Goal: Task Accomplishment & Management: Complete application form

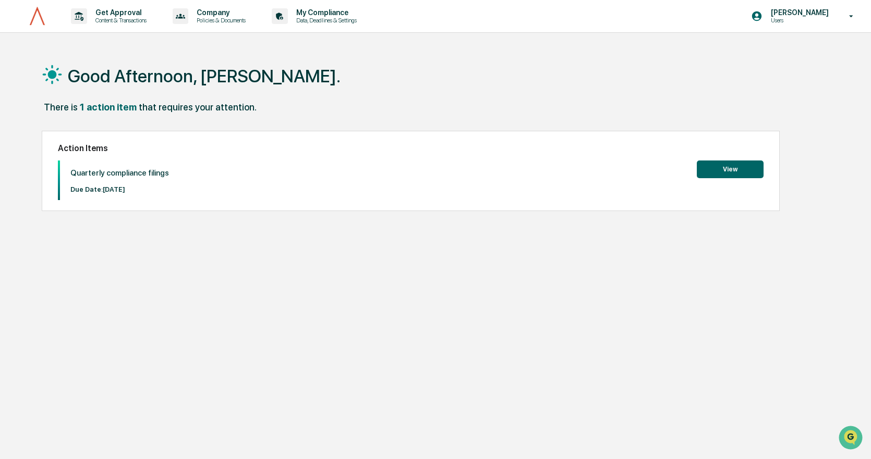
click at [744, 171] on button "View" at bounding box center [730, 170] width 67 height 18
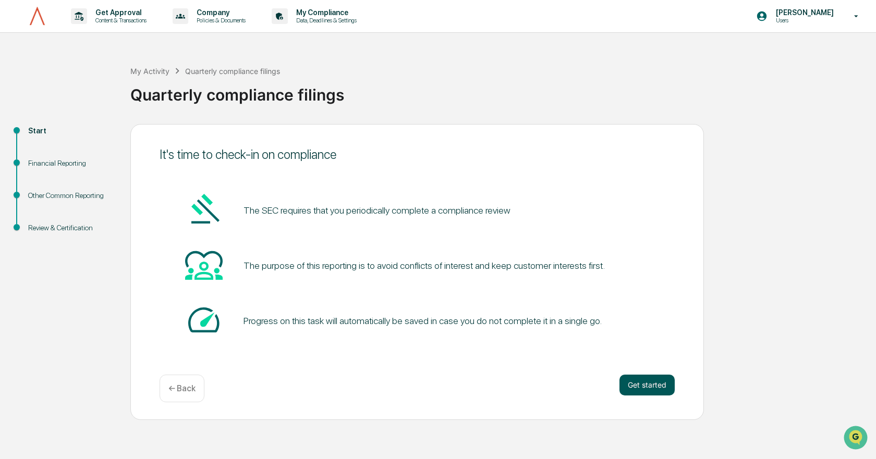
click at [648, 389] on button "Get started" at bounding box center [647, 385] width 55 height 21
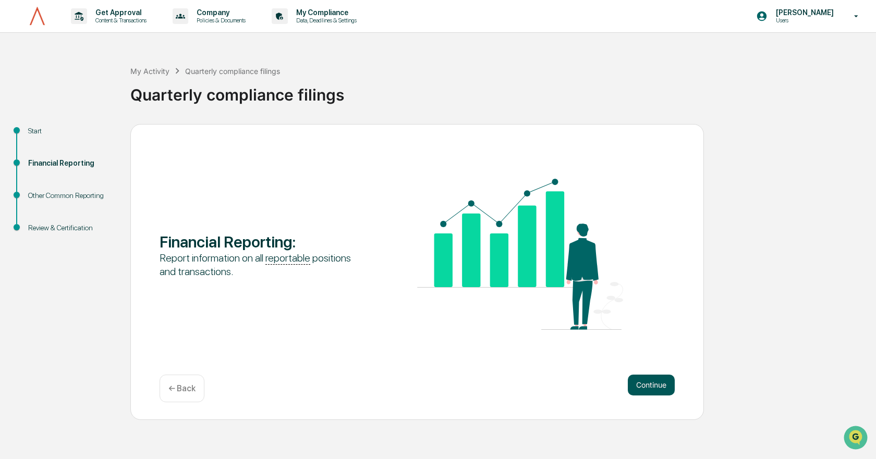
click at [650, 389] on button "Continue" at bounding box center [651, 385] width 47 height 21
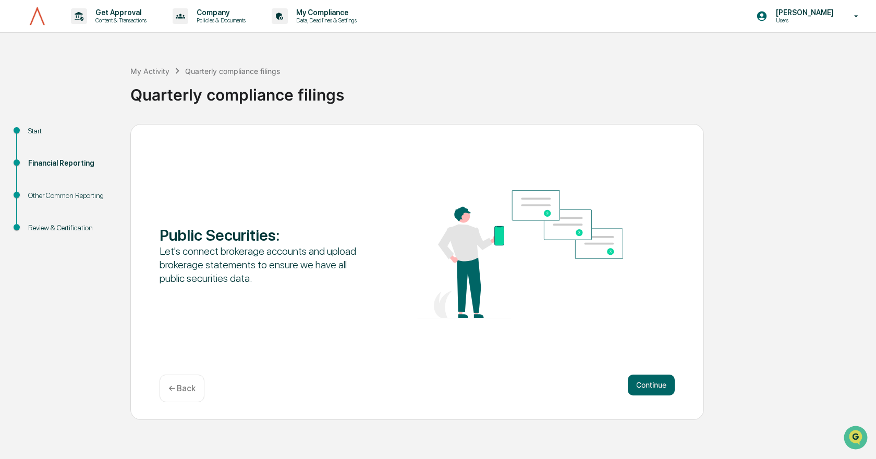
click at [650, 389] on button "Continue" at bounding box center [651, 385] width 47 height 21
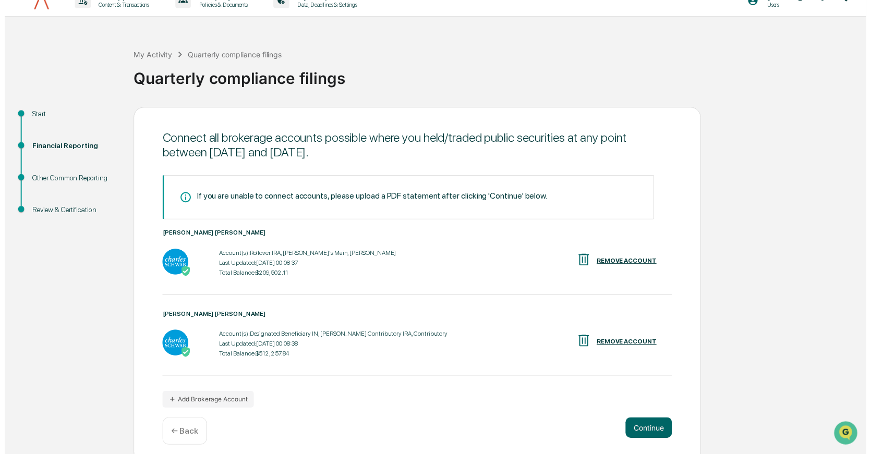
scroll to position [24, 0]
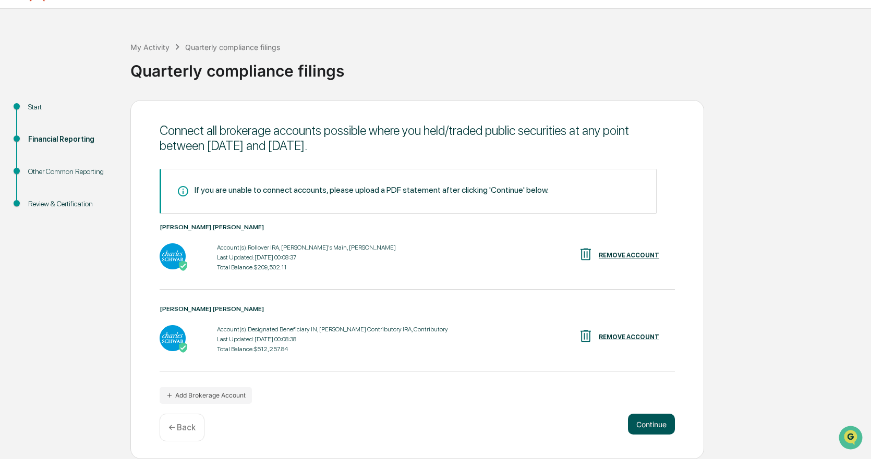
click at [638, 421] on button "Continue" at bounding box center [651, 424] width 47 height 21
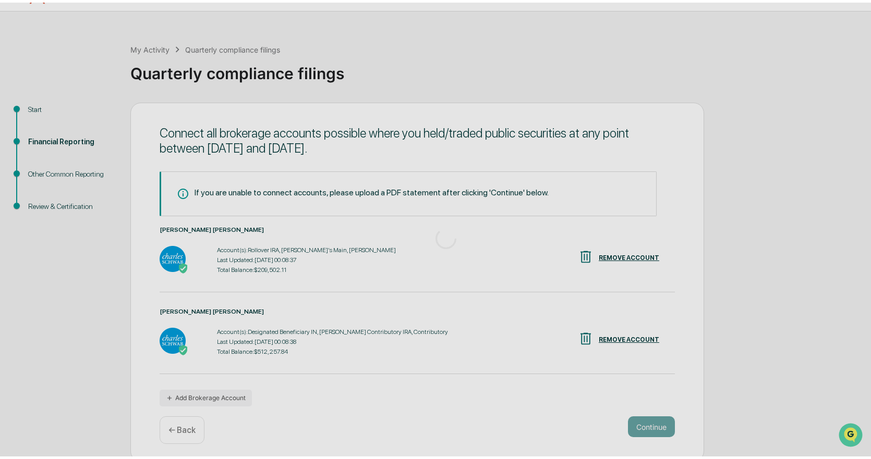
scroll to position [0, 0]
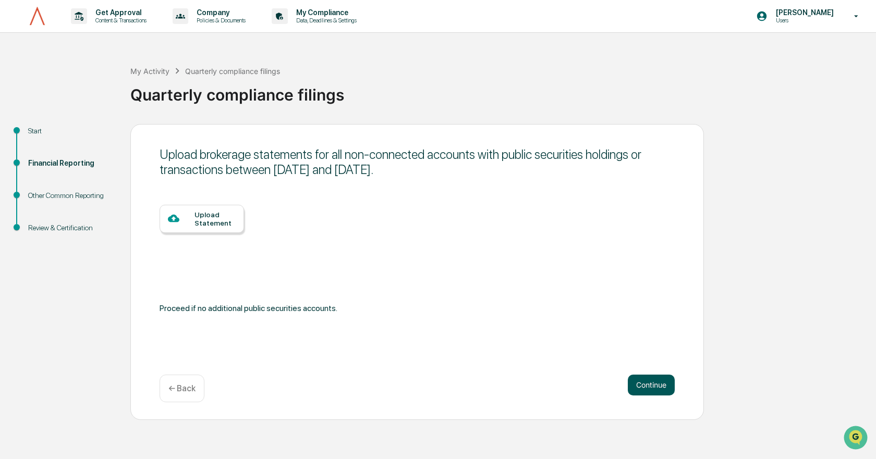
click at [657, 386] on button "Continue" at bounding box center [651, 385] width 47 height 21
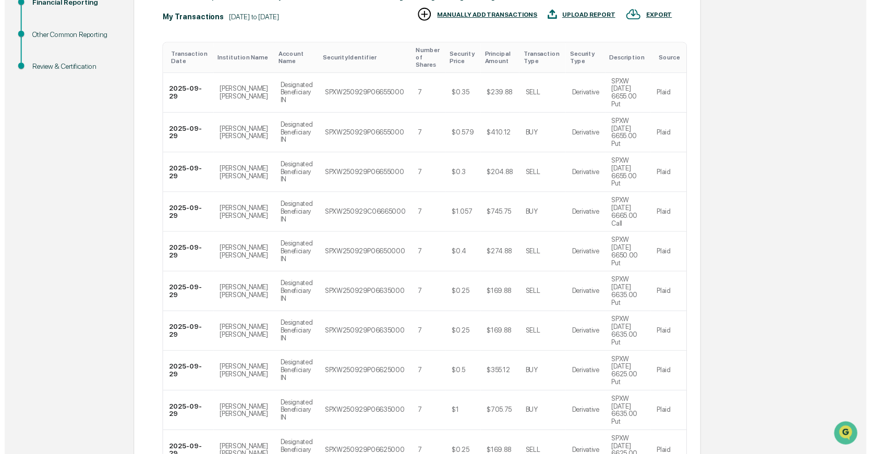
scroll to position [197, 0]
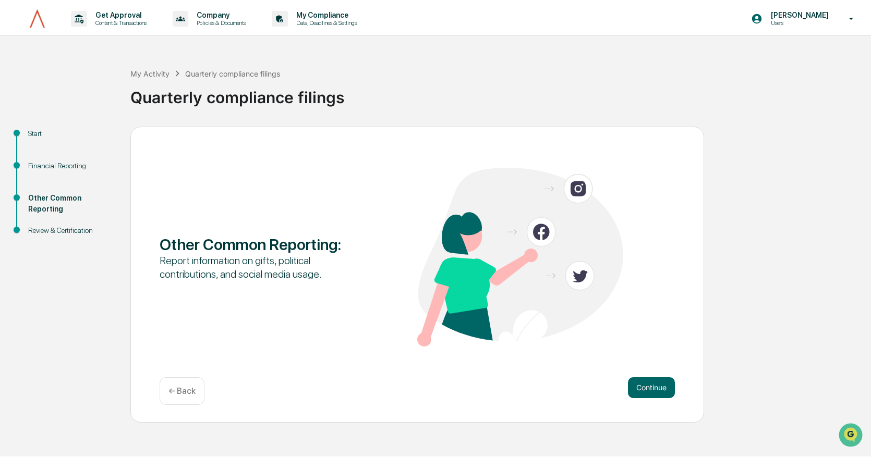
scroll to position [0, 0]
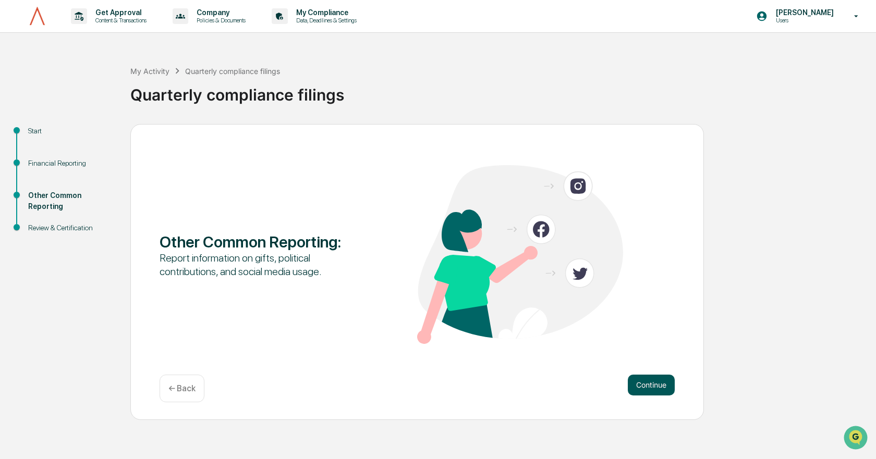
click at [653, 384] on button "Continue" at bounding box center [651, 385] width 47 height 21
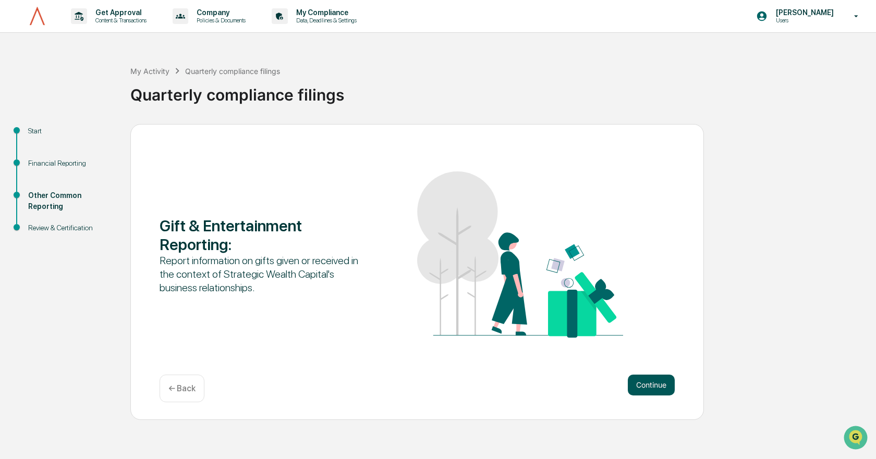
click at [653, 383] on button "Continue" at bounding box center [651, 385] width 47 height 21
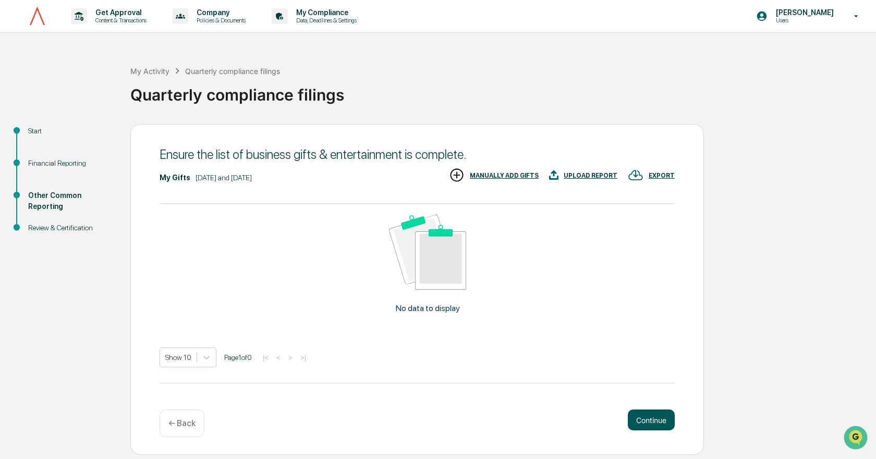
click at [648, 414] on button "Continue" at bounding box center [651, 420] width 47 height 21
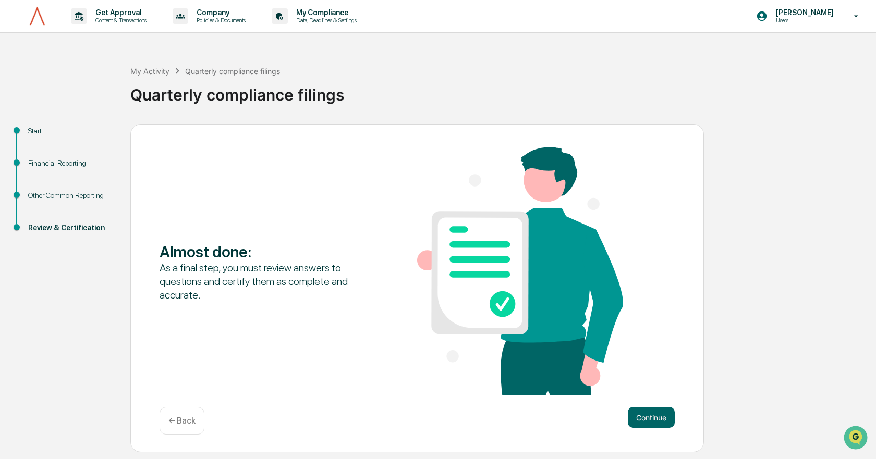
click at [647, 414] on button "Continue" at bounding box center [651, 417] width 47 height 21
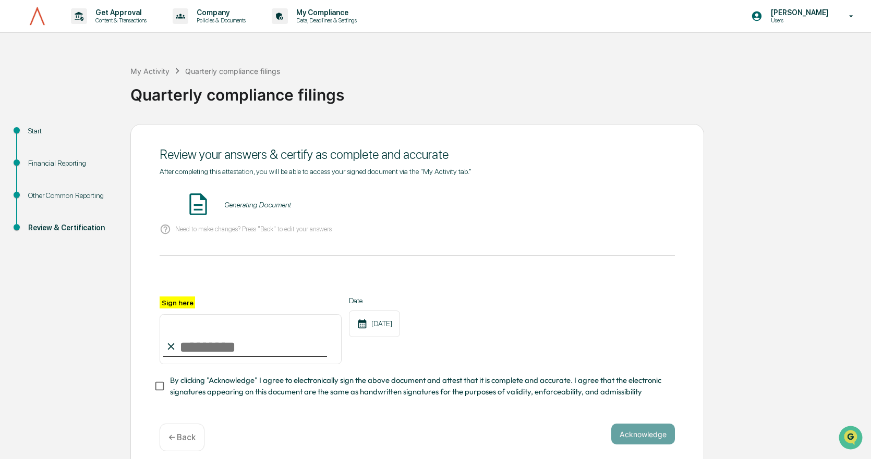
click at [188, 343] on input "Sign here" at bounding box center [251, 339] width 182 height 50
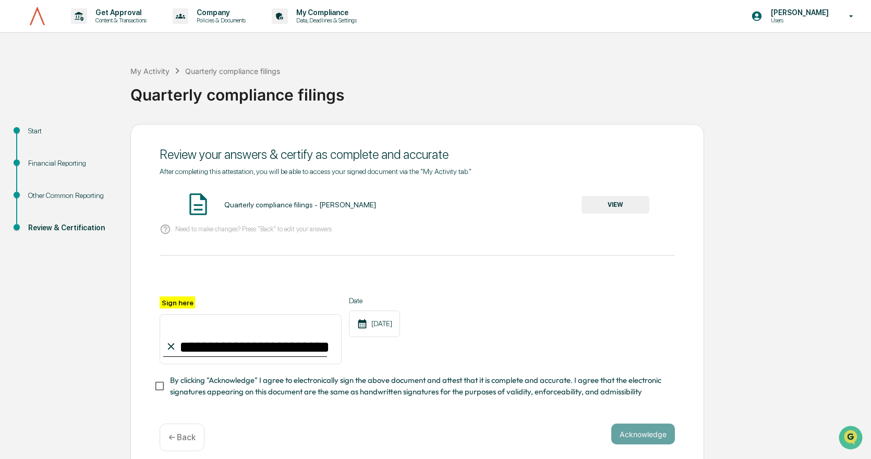
type input "**********"
click at [656, 436] on button "Acknowledge" at bounding box center [643, 434] width 64 height 21
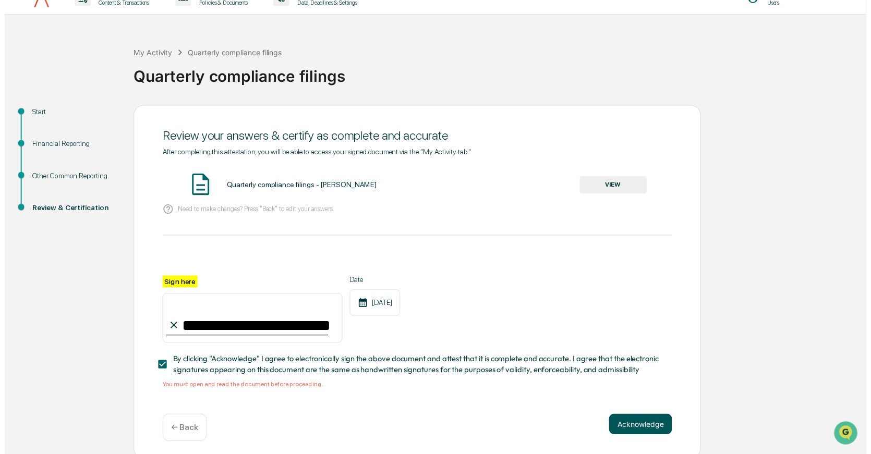
scroll to position [26, 0]
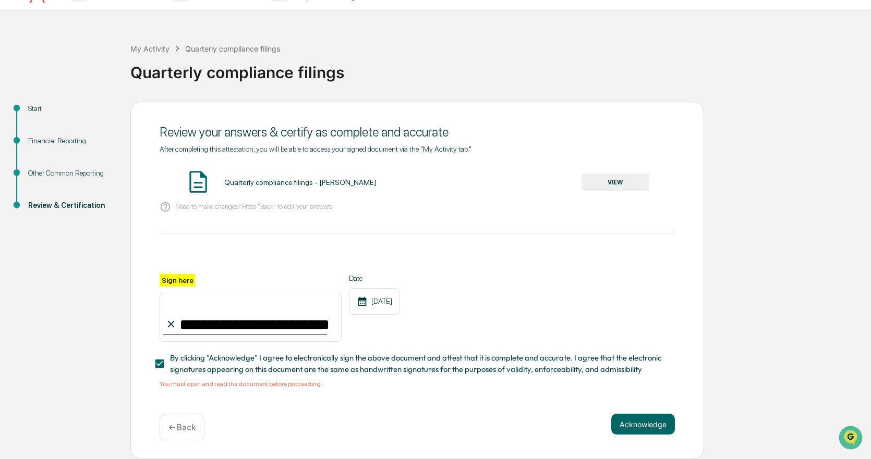
click at [644, 411] on div "**********" at bounding box center [417, 281] width 574 height 358
click at [645, 422] on button "Acknowledge" at bounding box center [643, 424] width 64 height 21
click at [602, 185] on button "VIEW" at bounding box center [615, 183] width 68 height 18
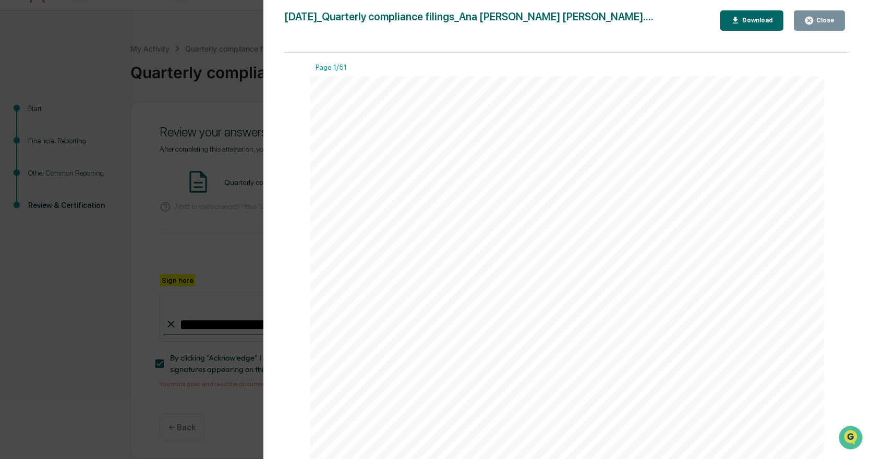
click at [813, 21] on icon "button" at bounding box center [809, 21] width 8 height 8
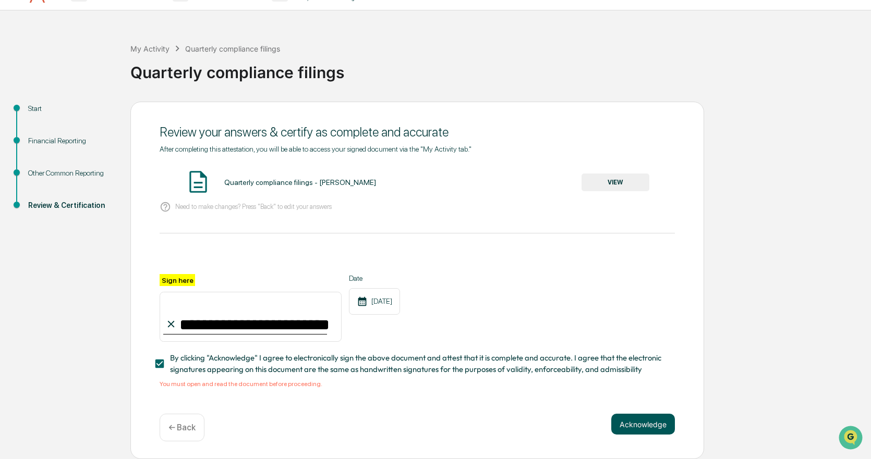
click at [655, 421] on button "Acknowledge" at bounding box center [643, 424] width 64 height 21
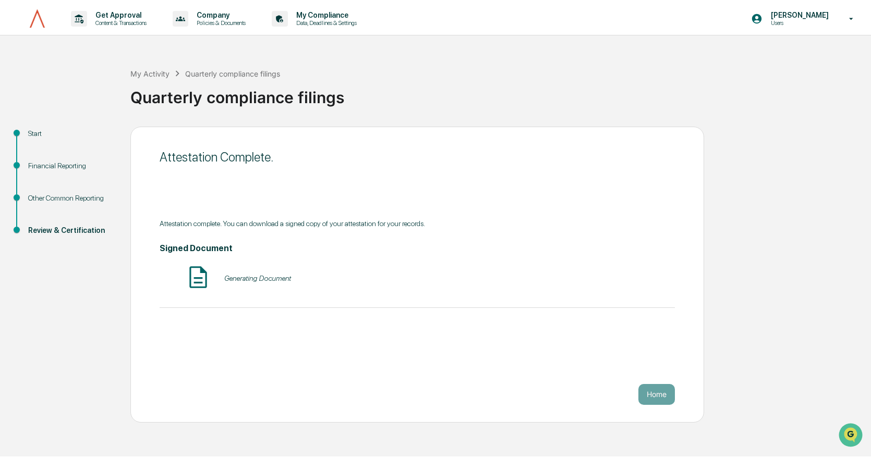
scroll to position [0, 0]
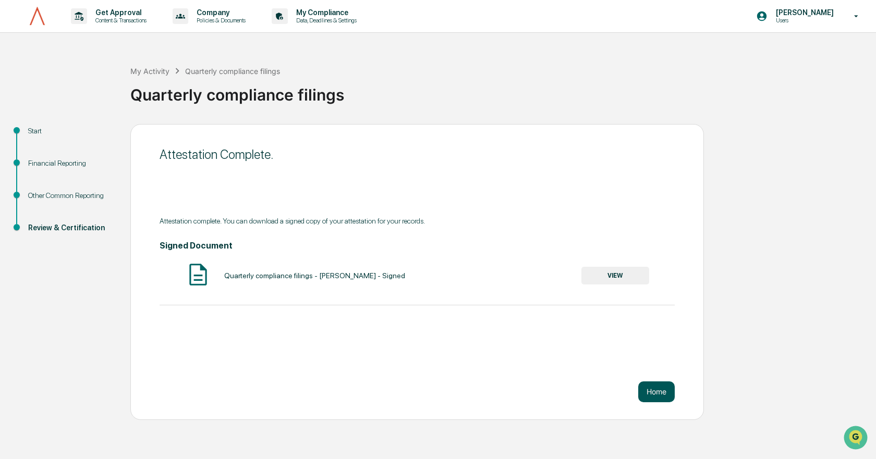
click at [663, 393] on button "Home" at bounding box center [656, 392] width 37 height 21
